Goal: Contribute content: Add original content to the website for others to see

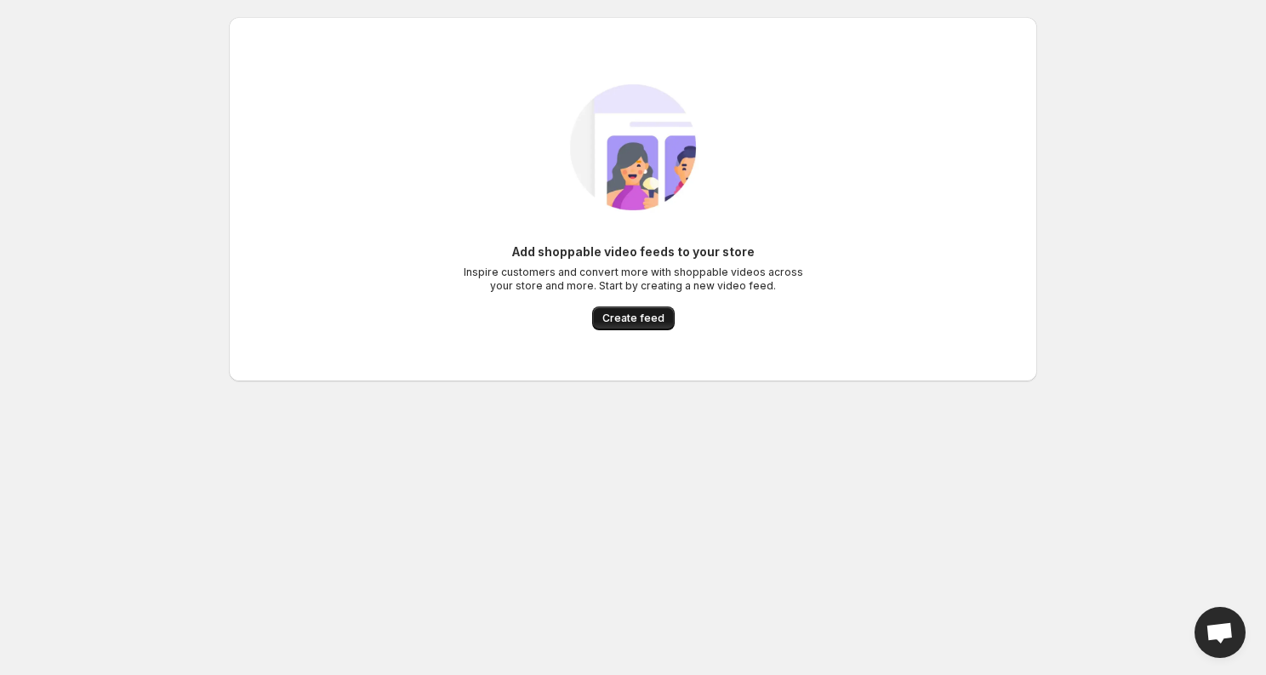
click at [653, 318] on span "Create feed" at bounding box center [633, 318] width 62 height 14
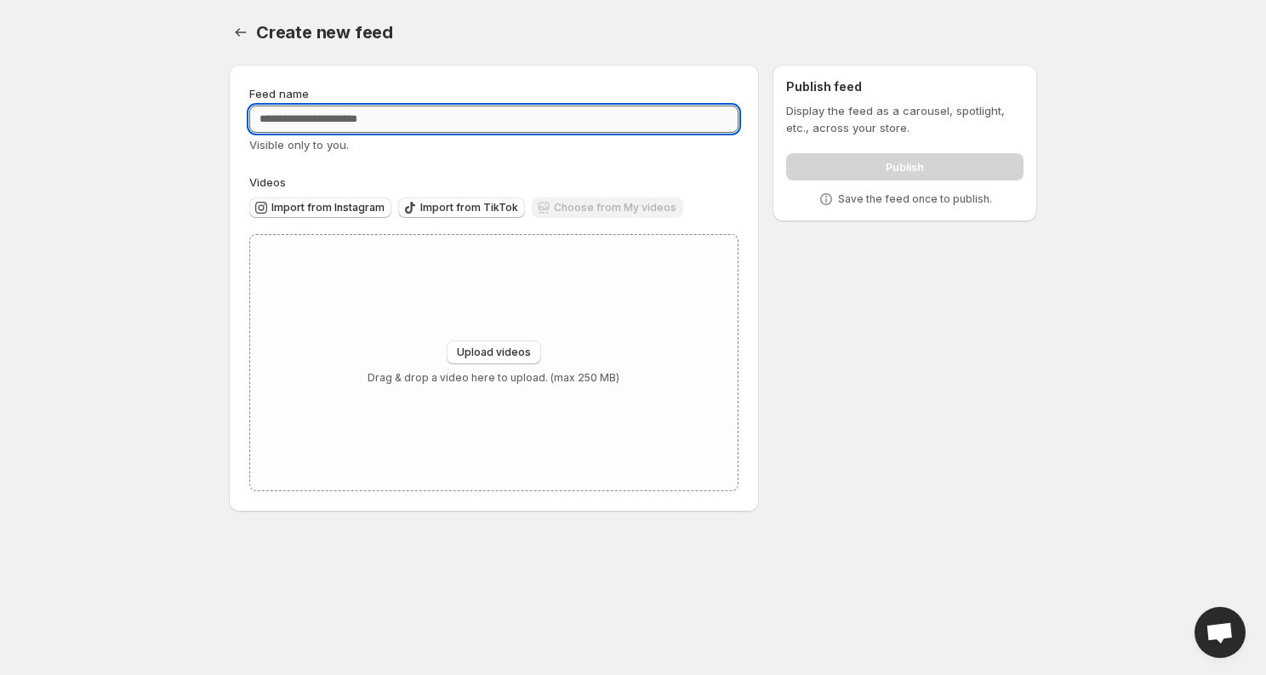
click at [354, 115] on input "Feed name" at bounding box center [493, 119] width 489 height 27
type input "**********"
click at [299, 196] on div "Import from Instagram Import from TikTok Choose from My videos" at bounding box center [491, 206] width 496 height 30
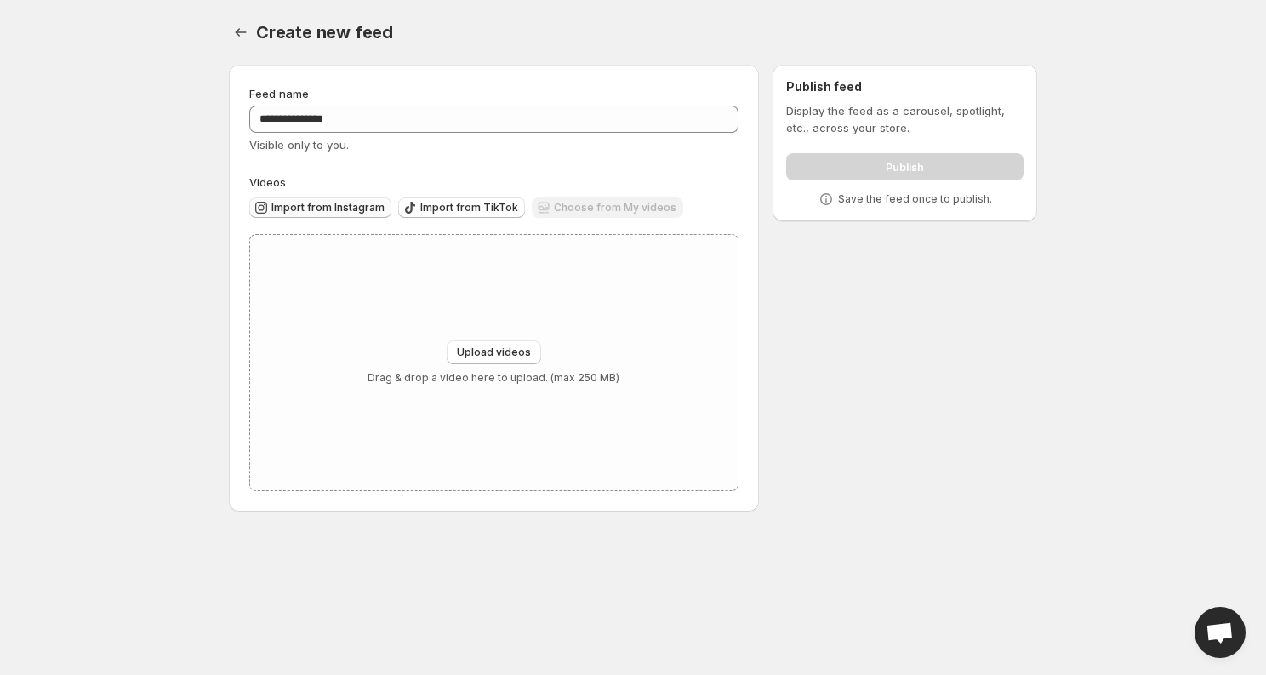
click at [299, 202] on span "Import from Instagram" at bounding box center [327, 208] width 113 height 14
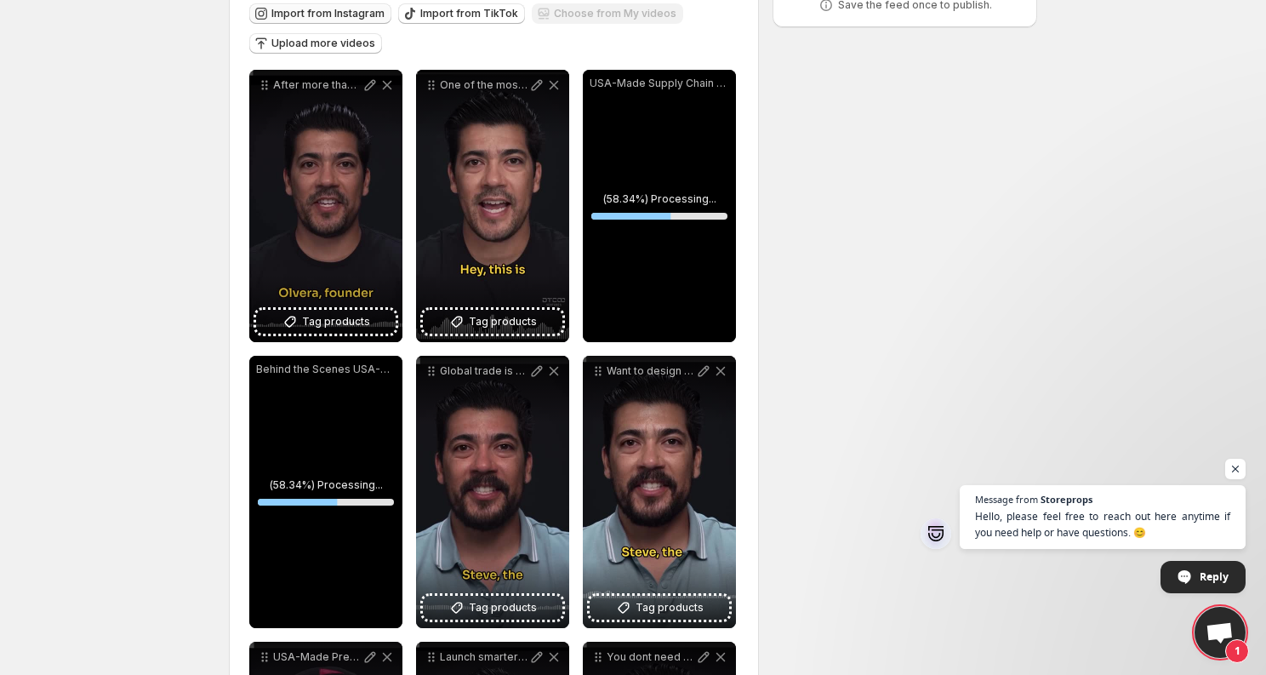
scroll to position [193, 0]
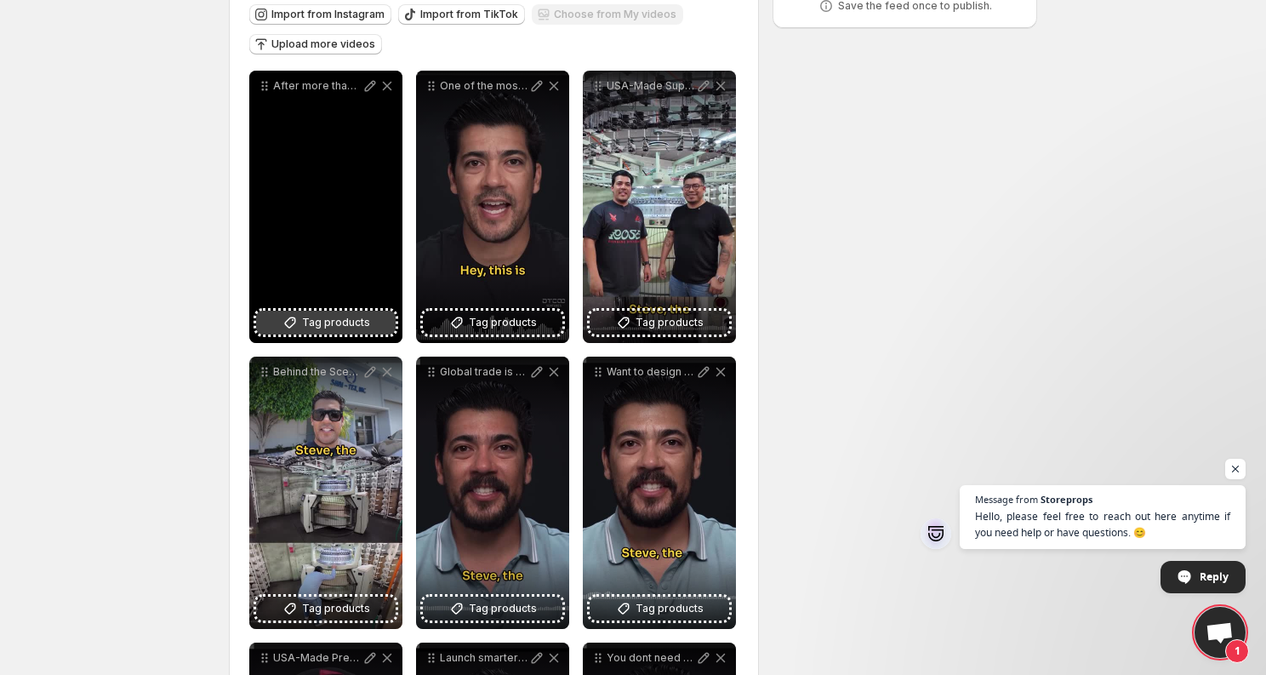
click at [360, 321] on span "Tag products" at bounding box center [336, 322] width 68 height 17
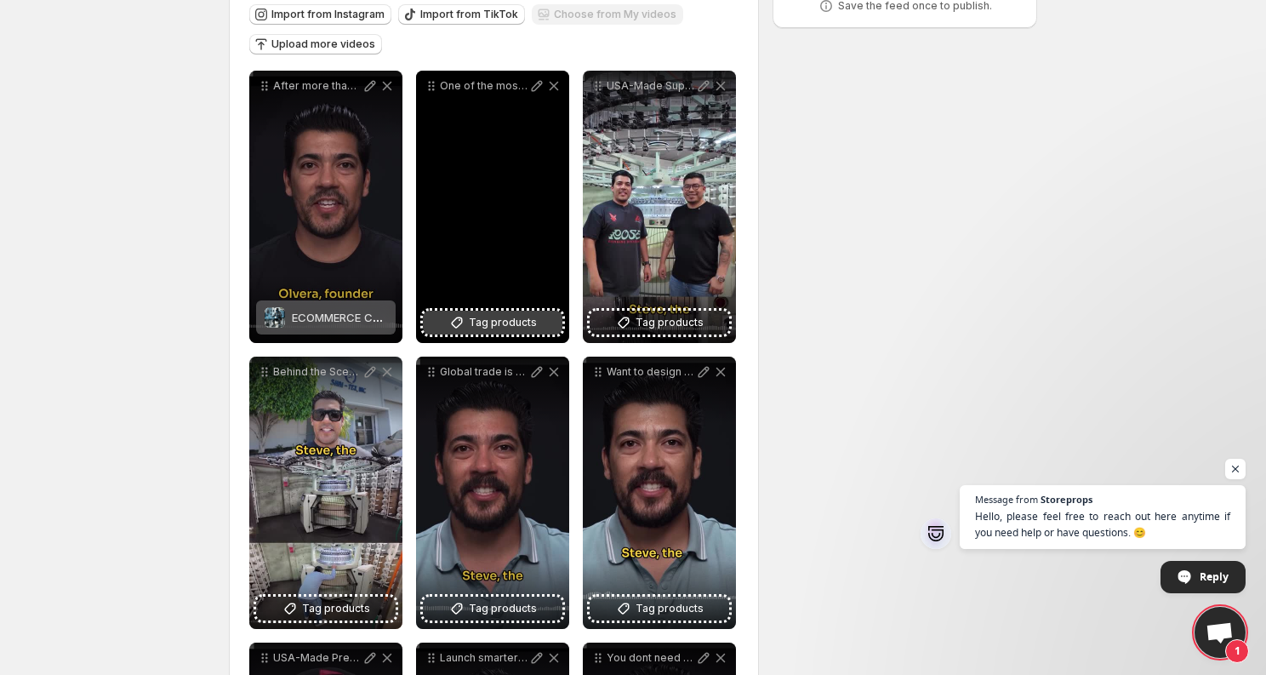
click at [514, 321] on span "Tag products" at bounding box center [503, 322] width 68 height 17
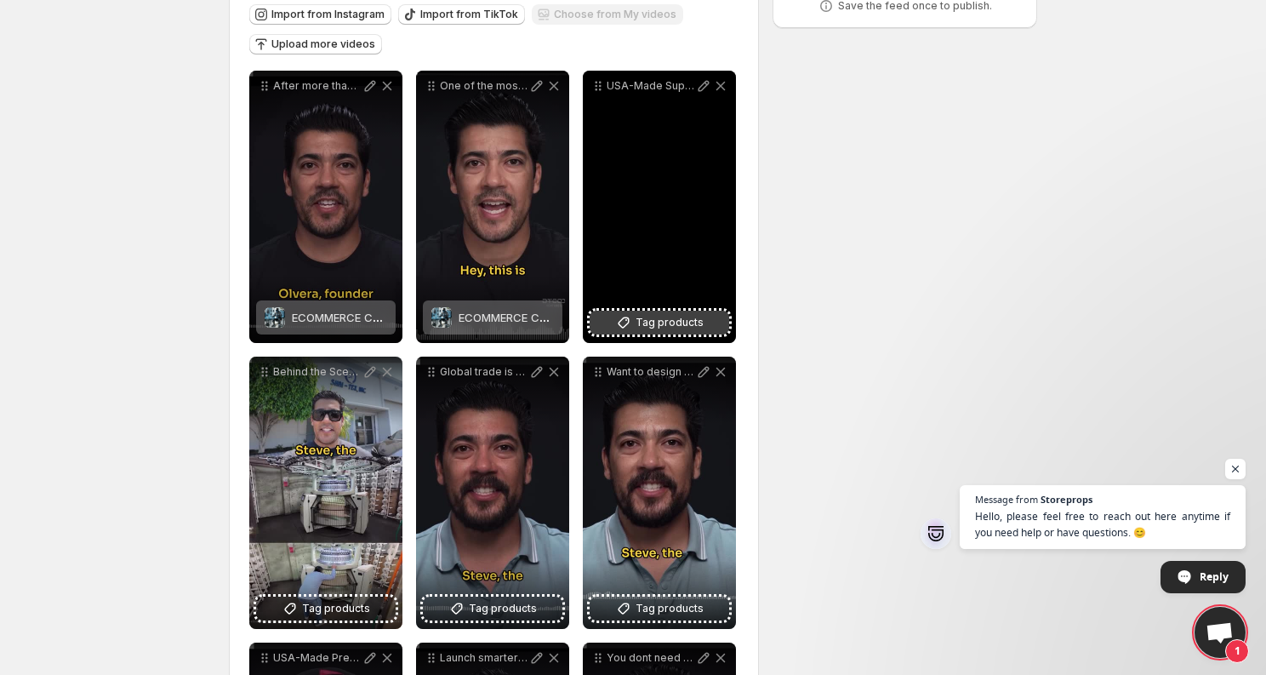
click at [658, 323] on span "Tag products" at bounding box center [670, 322] width 68 height 17
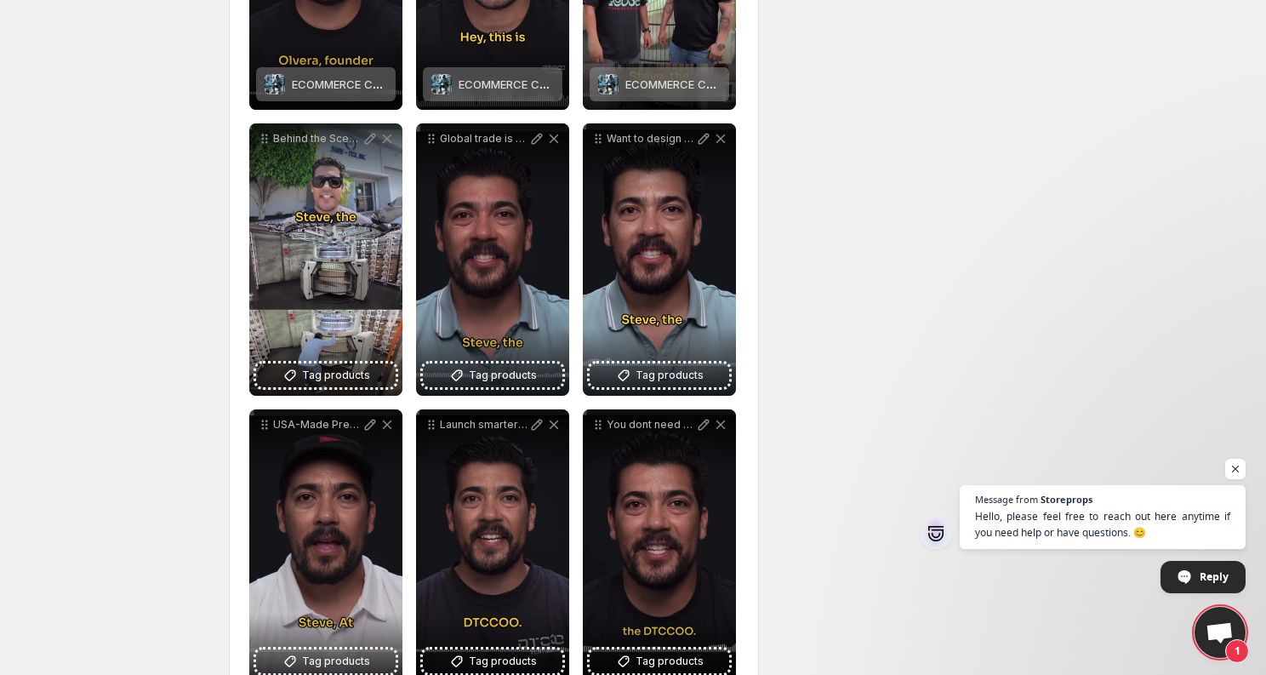
scroll to position [475, 0]
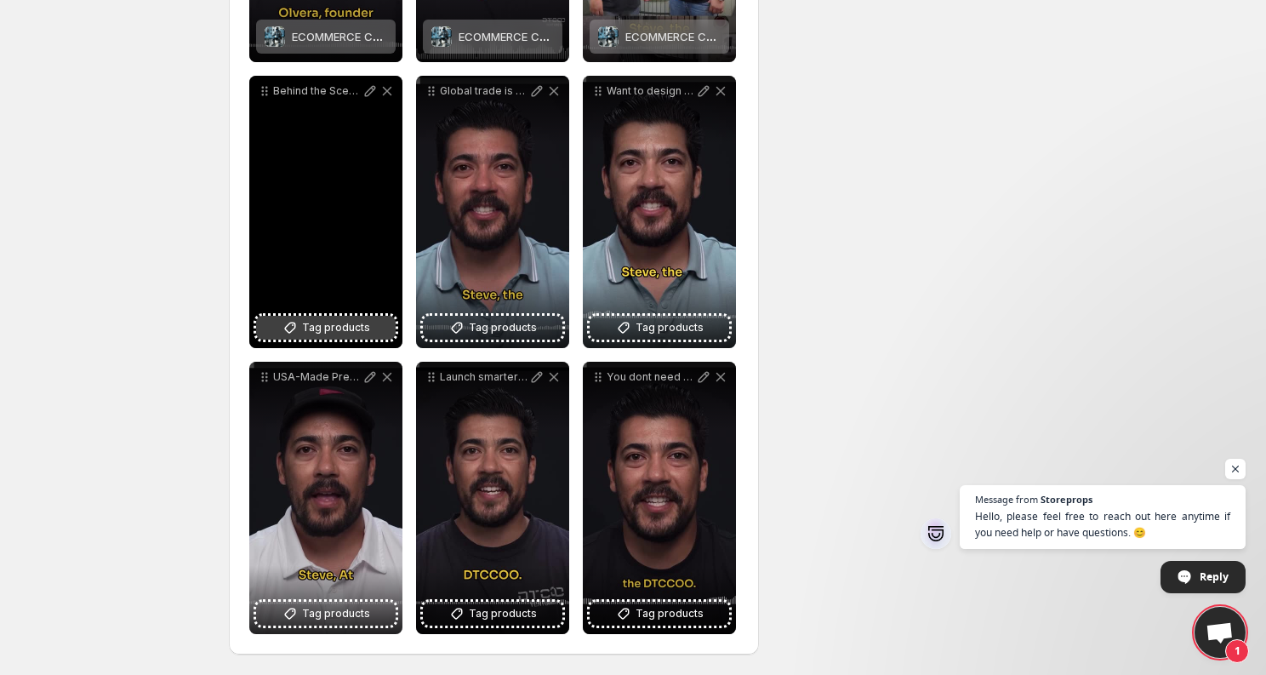
click at [371, 333] on button "Tag products" at bounding box center [326, 328] width 140 height 24
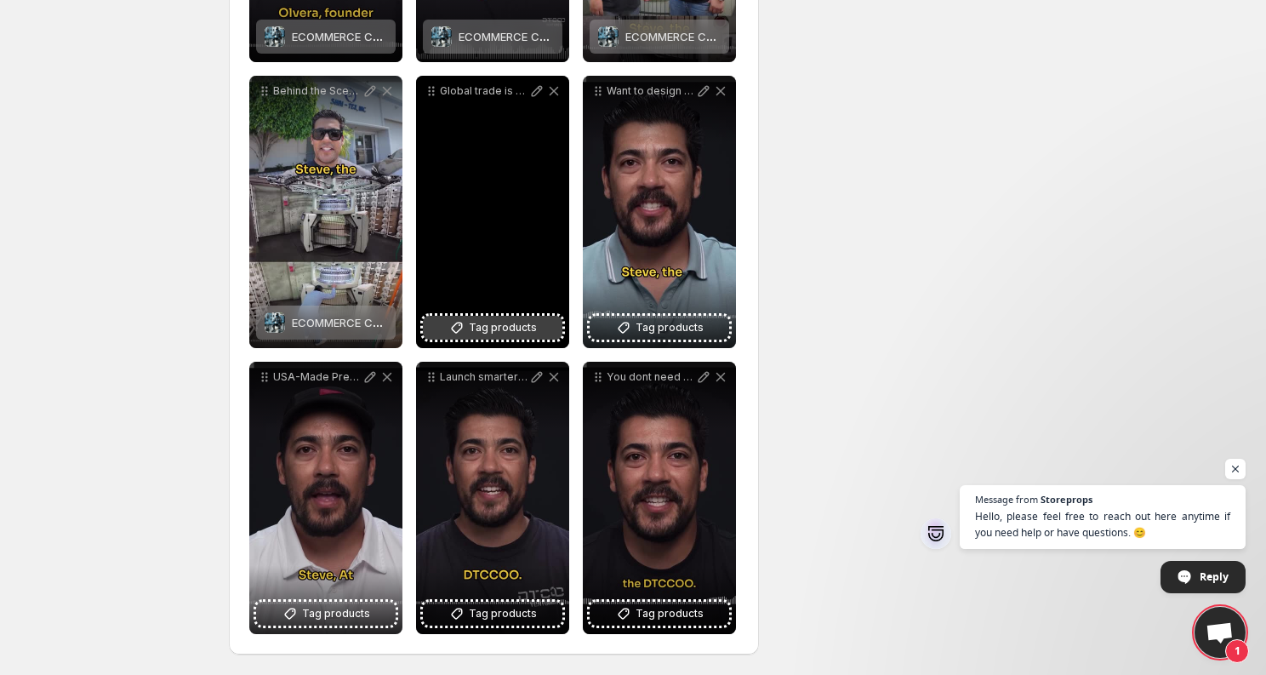
click at [538, 324] on button "Tag products" at bounding box center [493, 328] width 140 height 24
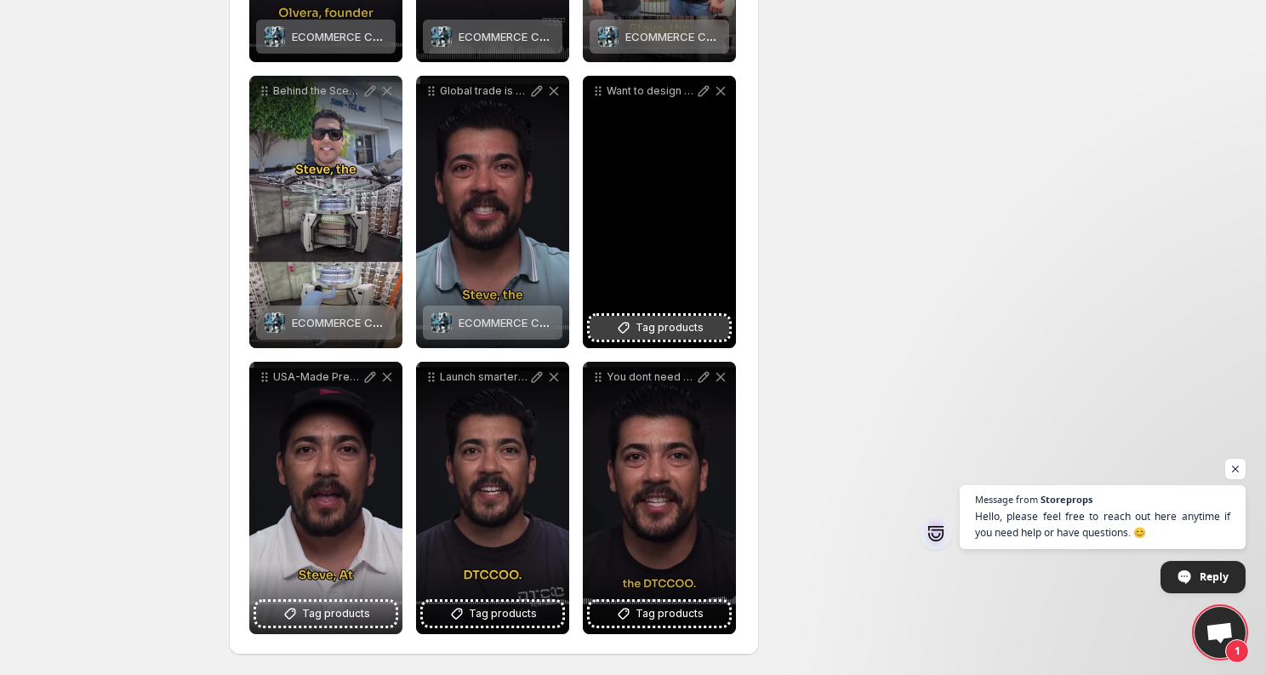
click at [670, 322] on span "Tag products" at bounding box center [670, 327] width 68 height 17
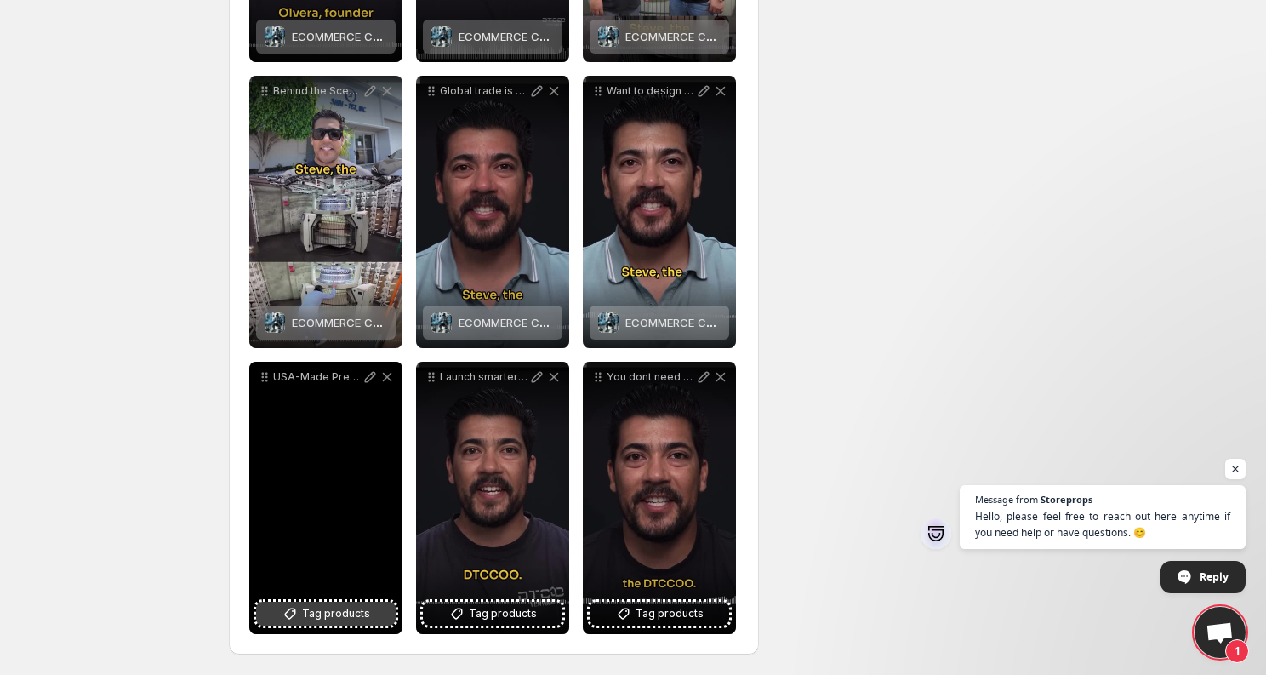
click at [304, 614] on span "Tag products" at bounding box center [336, 613] width 68 height 17
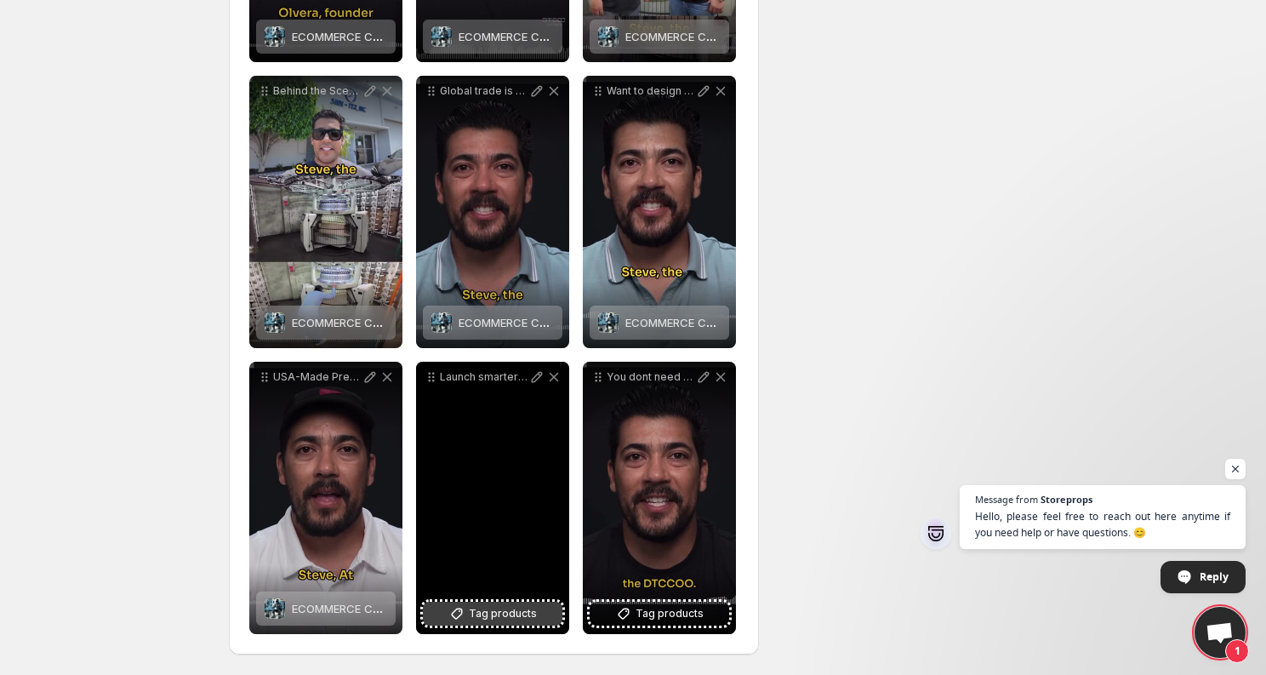
click at [535, 609] on button "Tag products" at bounding box center [493, 614] width 140 height 24
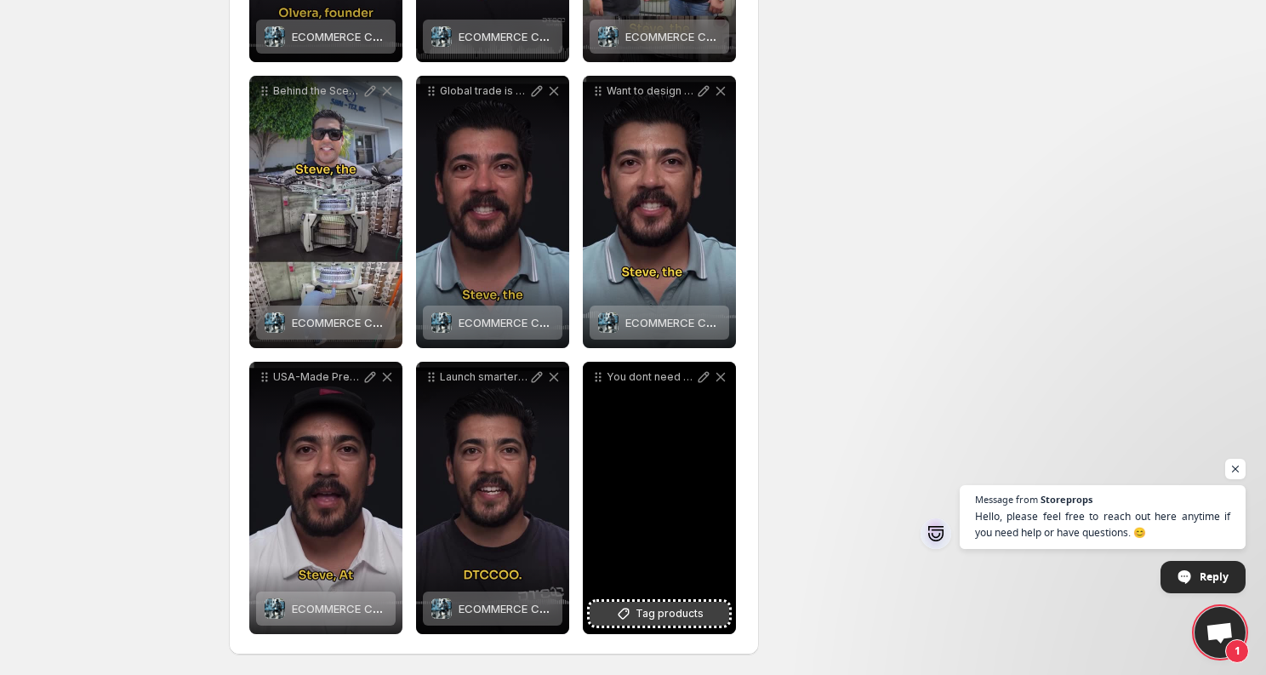
click at [668, 609] on span "Tag products" at bounding box center [670, 613] width 68 height 17
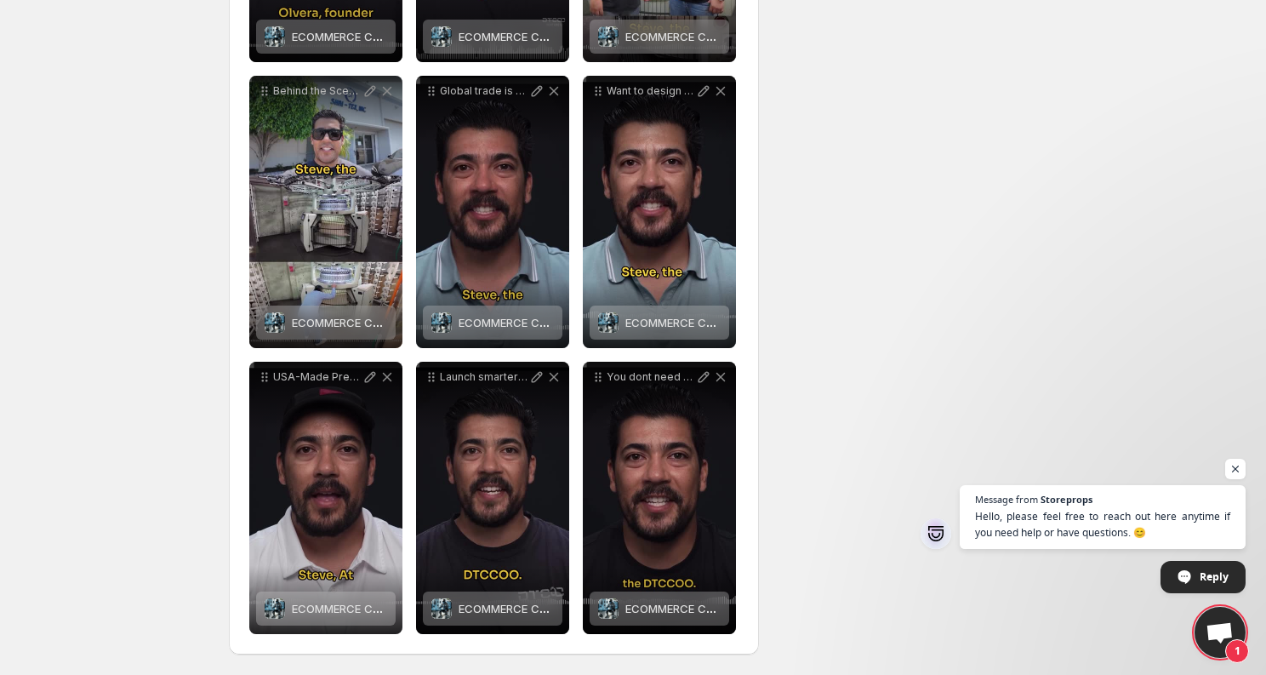
click at [847, 520] on div "**********" at bounding box center [626, 126] width 822 height 1098
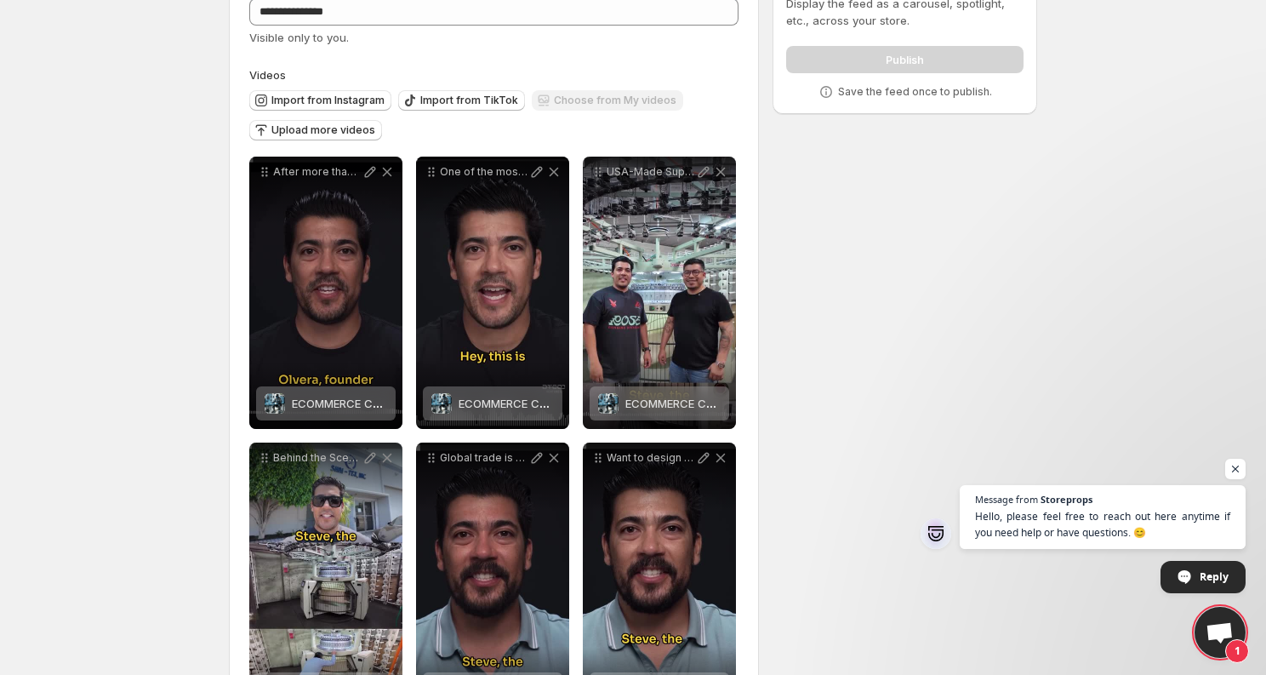
scroll to position [0, 0]
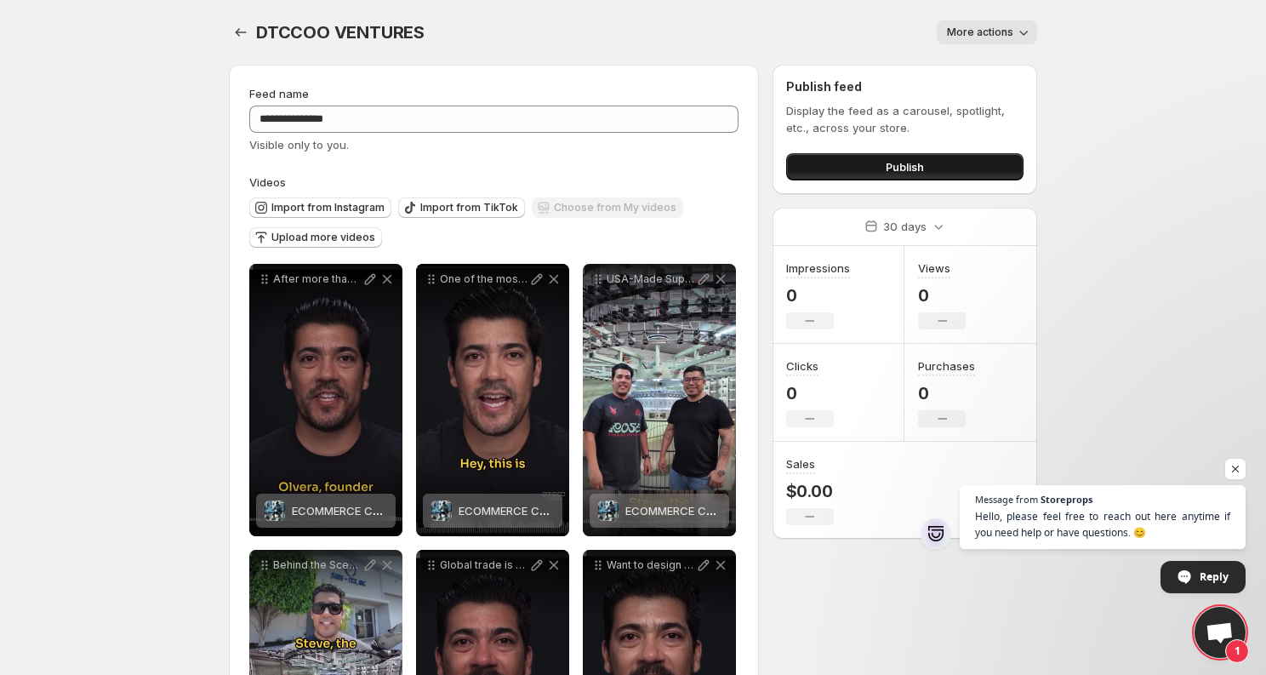
click at [922, 174] on span "Publish" at bounding box center [905, 166] width 38 height 17
